Goal: Find specific page/section: Find specific page/section

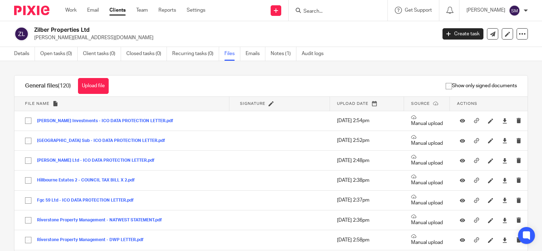
click at [304, 9] on input "Search" at bounding box center [334, 11] width 63 height 6
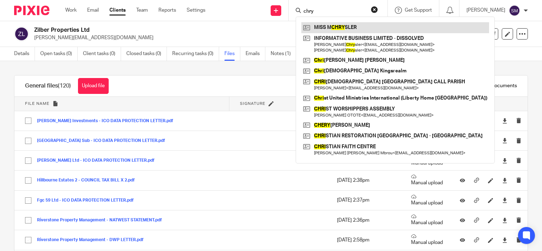
type input "chry"
click at [316, 30] on link at bounding box center [395, 27] width 188 height 11
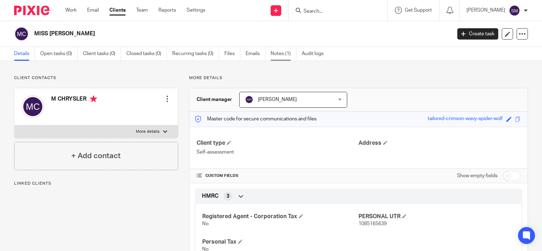
click at [286, 58] on link "Notes (1)" at bounding box center [283, 54] width 26 height 14
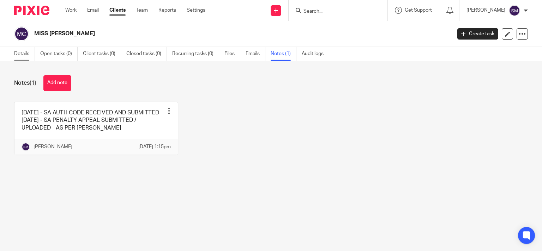
click at [21, 50] on link "Details" at bounding box center [24, 54] width 21 height 14
